Goal: Task Accomplishment & Management: Manage account settings

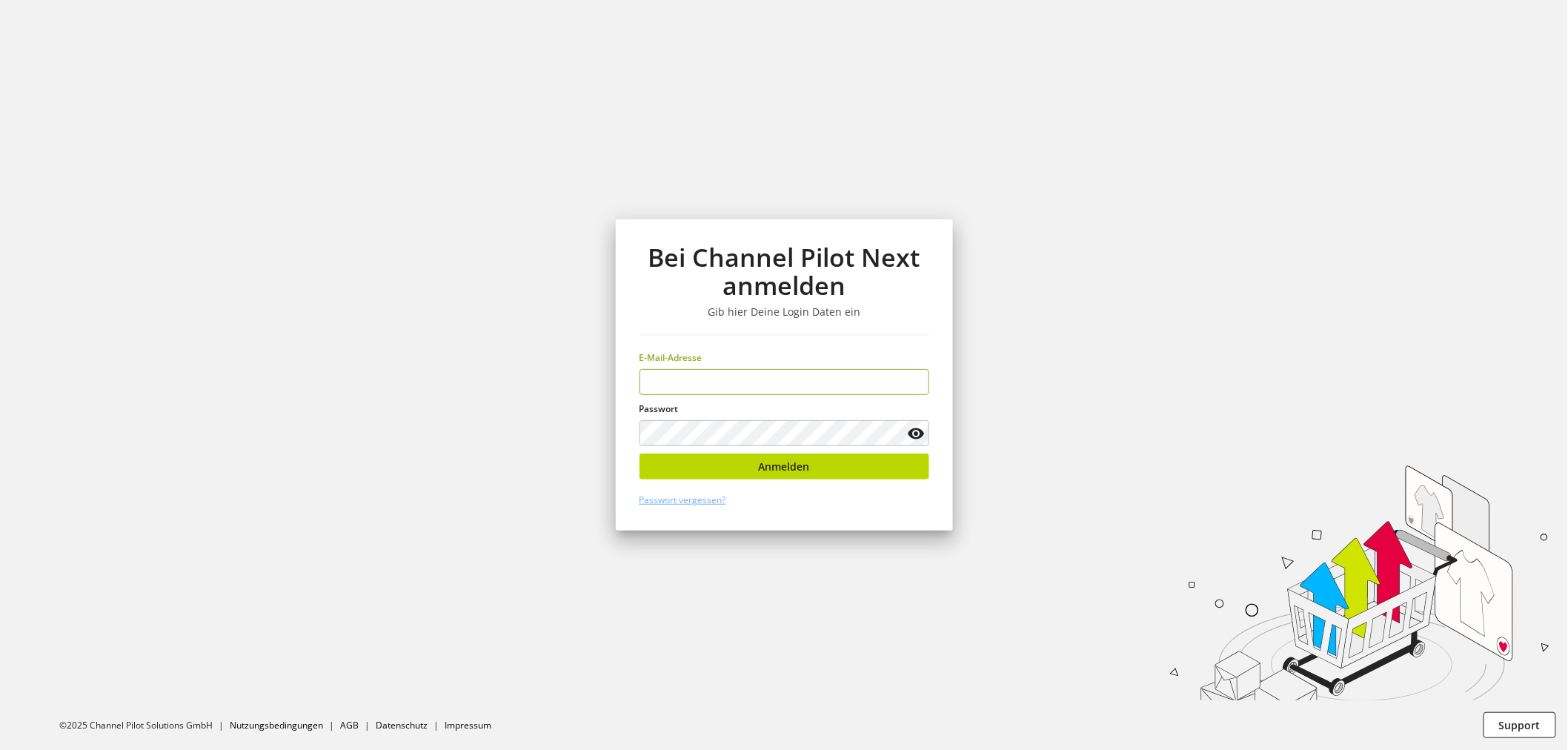
click at [875, 374] on input "email" at bounding box center [784, 382] width 289 height 26
type input "**********"
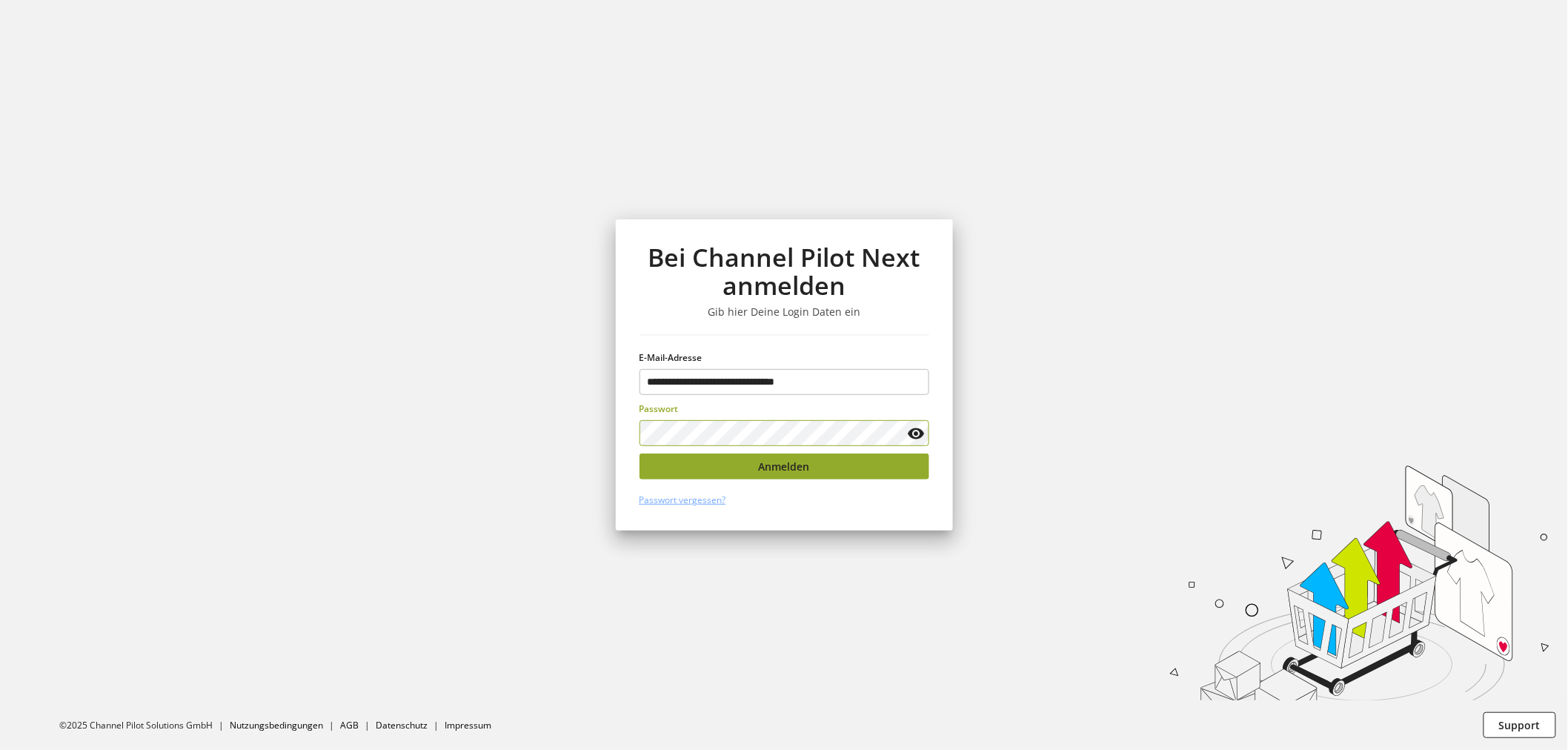
click at [805, 470] on span "Anmelden" at bounding box center [784, 466] width 51 height 15
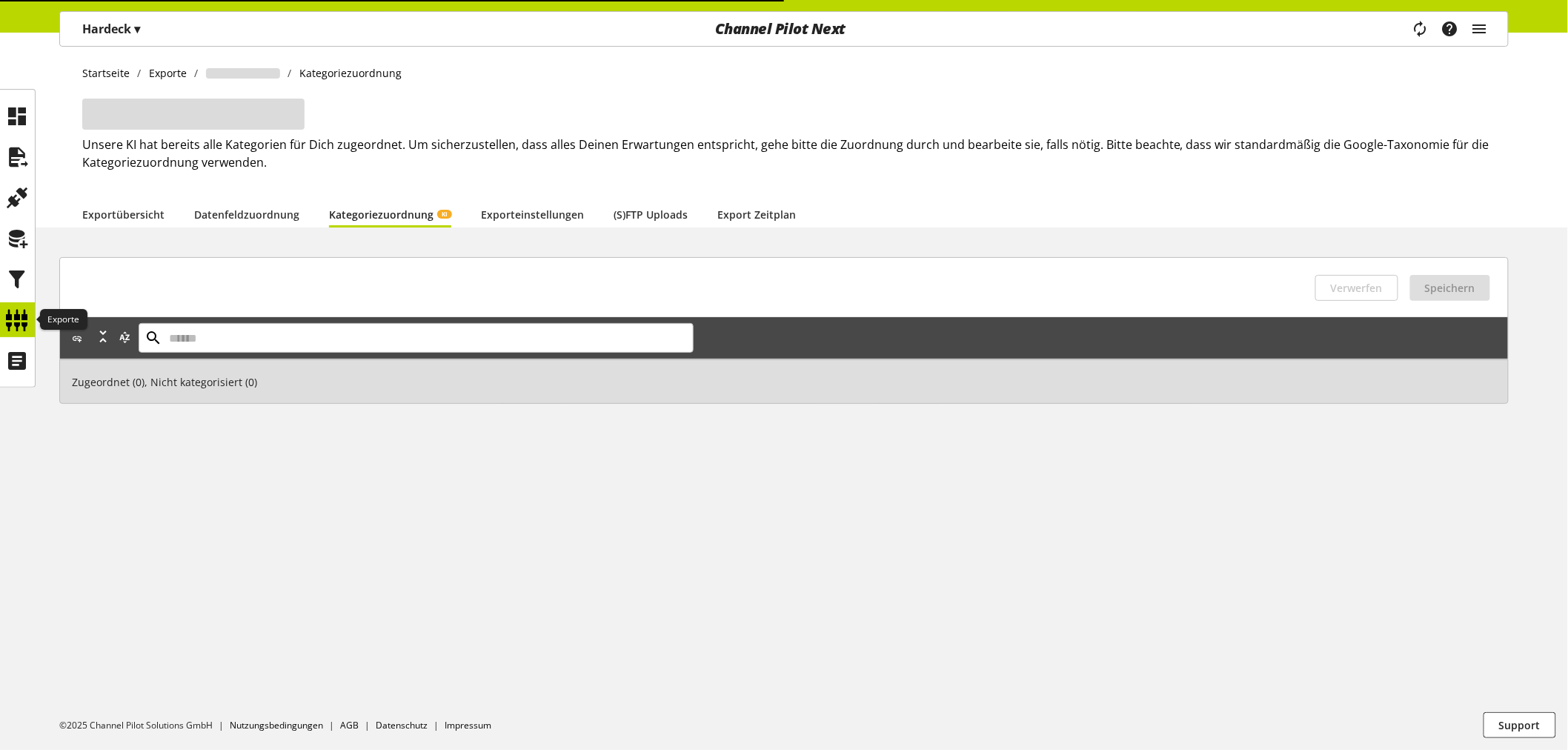
click at [23, 323] on icon at bounding box center [17, 320] width 23 height 30
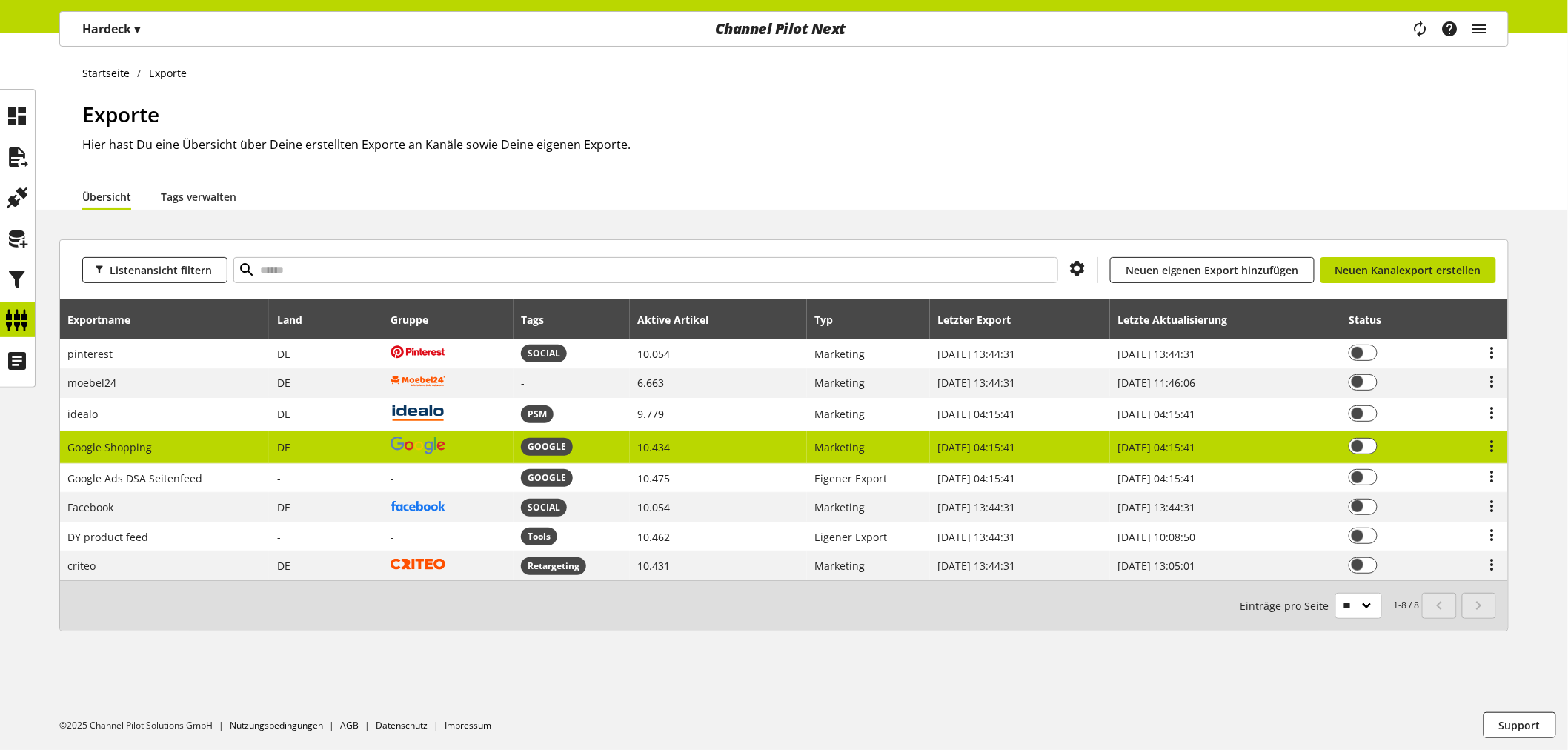
click at [324, 450] on td "DE" at bounding box center [326, 448] width 114 height 32
select select "********"
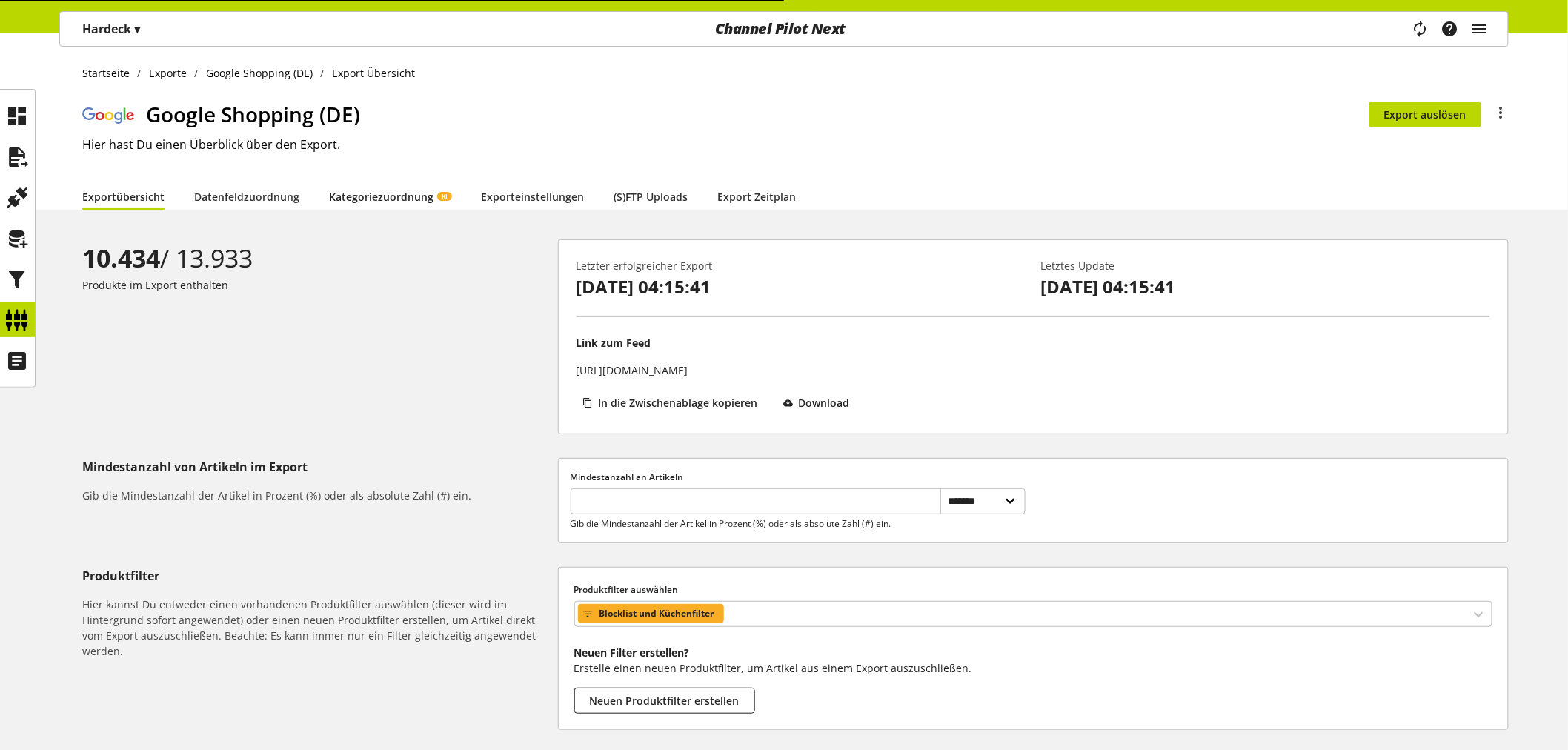
click at [351, 200] on link "Kategoriezuordnung KI" at bounding box center [390, 196] width 123 height 15
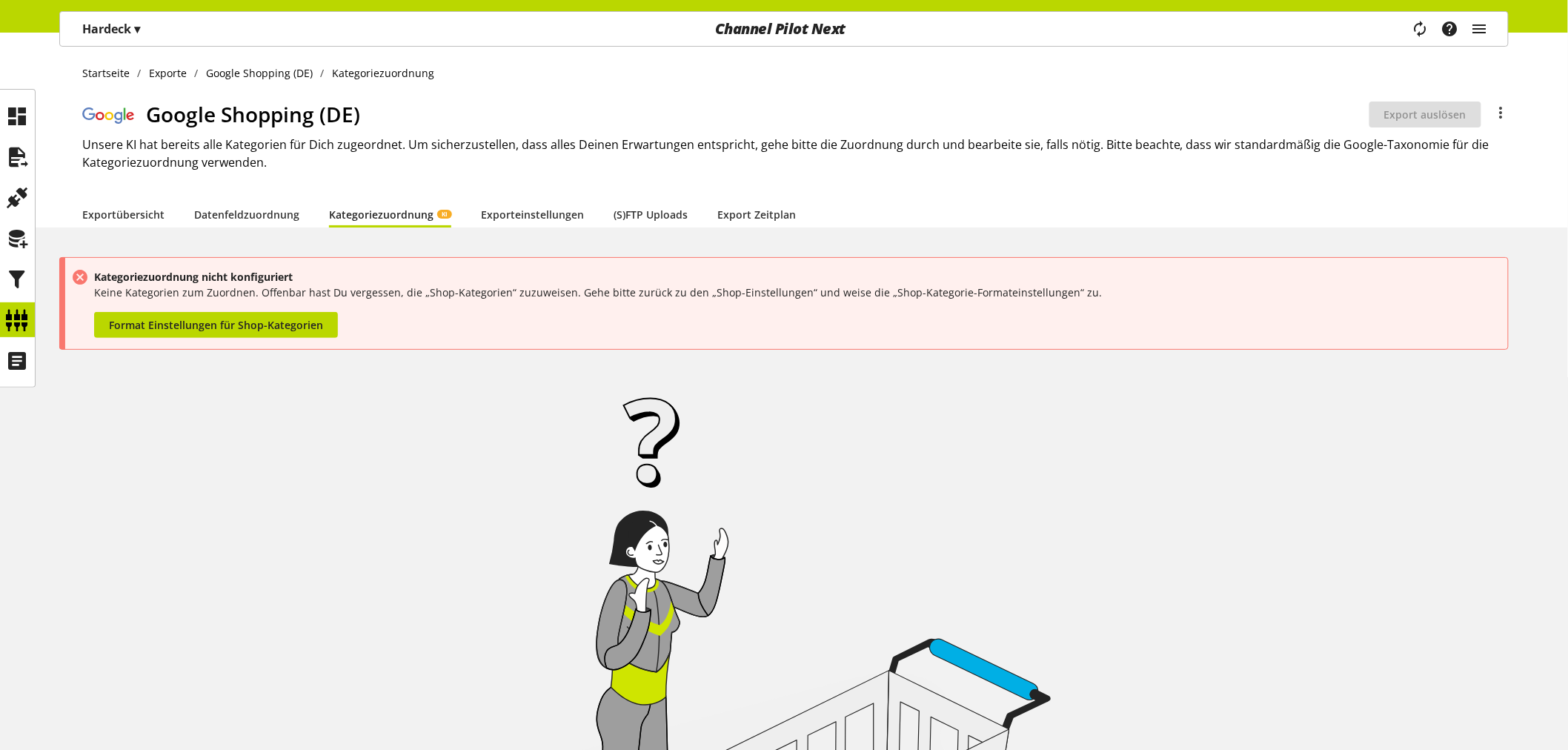
click at [140, 28] on span "▾" at bounding box center [136, 29] width 6 height 16
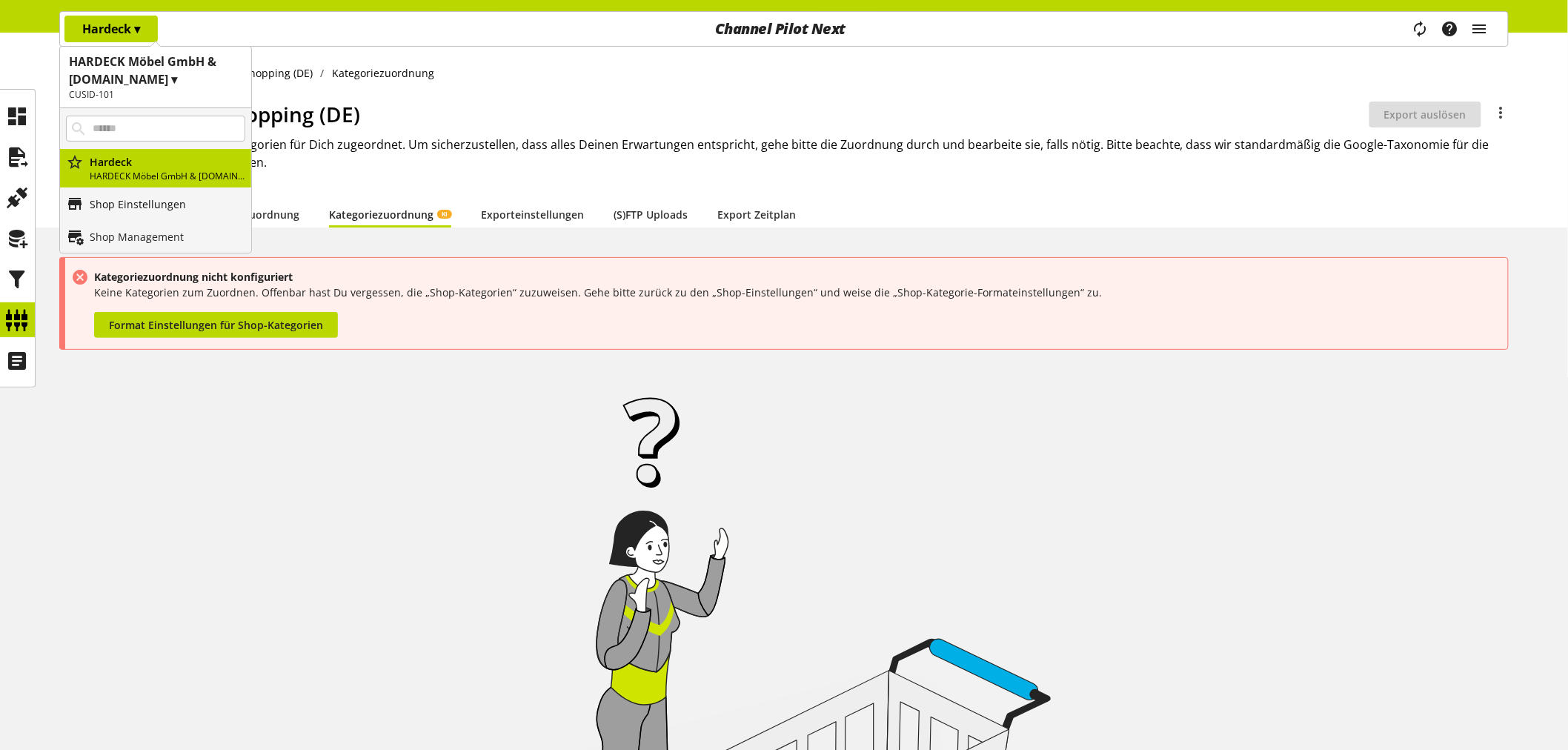
click at [177, 203] on p "Shop Einstellungen" at bounding box center [138, 204] width 97 height 15
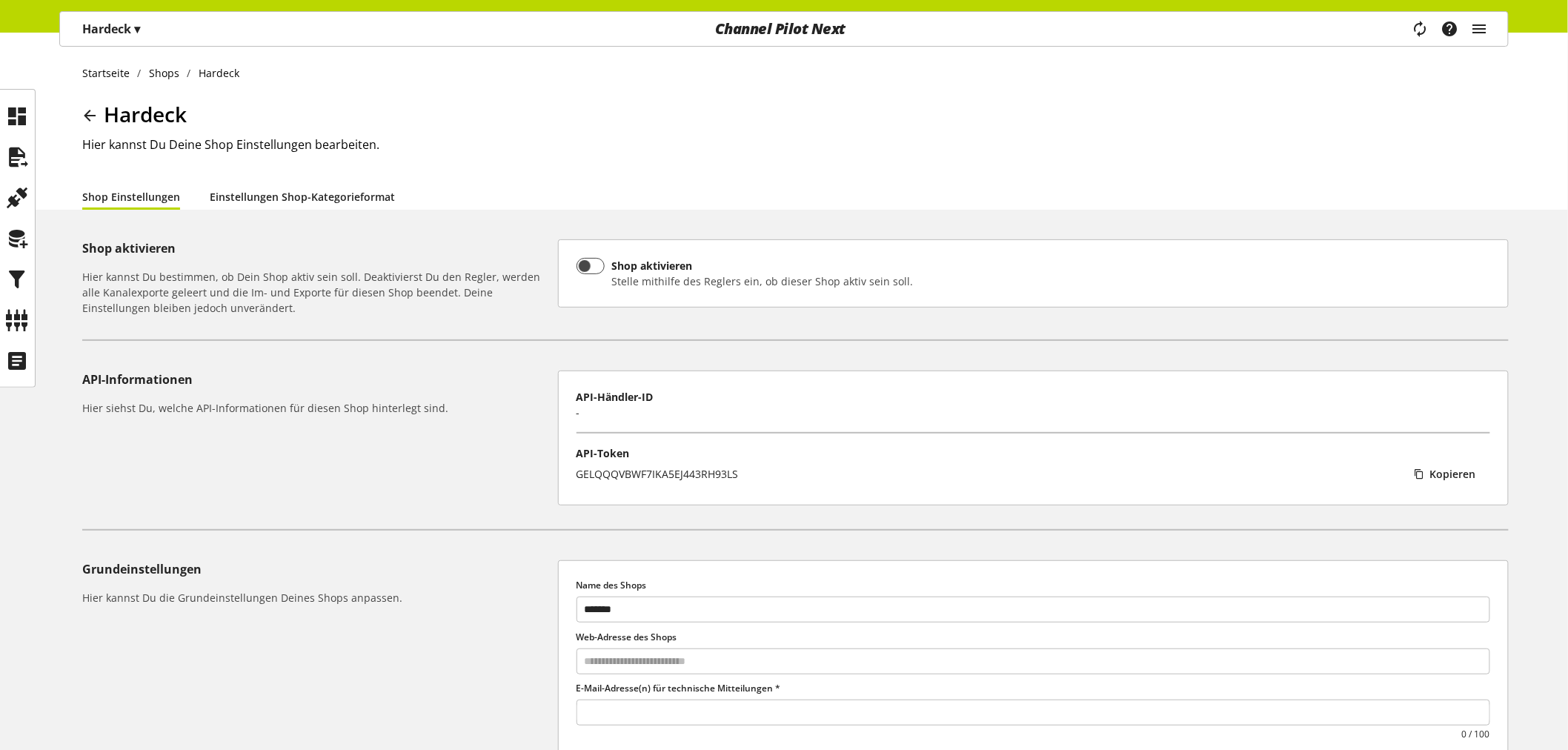
click at [297, 195] on link "Einstellungen Shop-Kategorieformat" at bounding box center [302, 196] width 185 height 15
select select
select select "*"
